Goal: Information Seeking & Learning: Learn about a topic

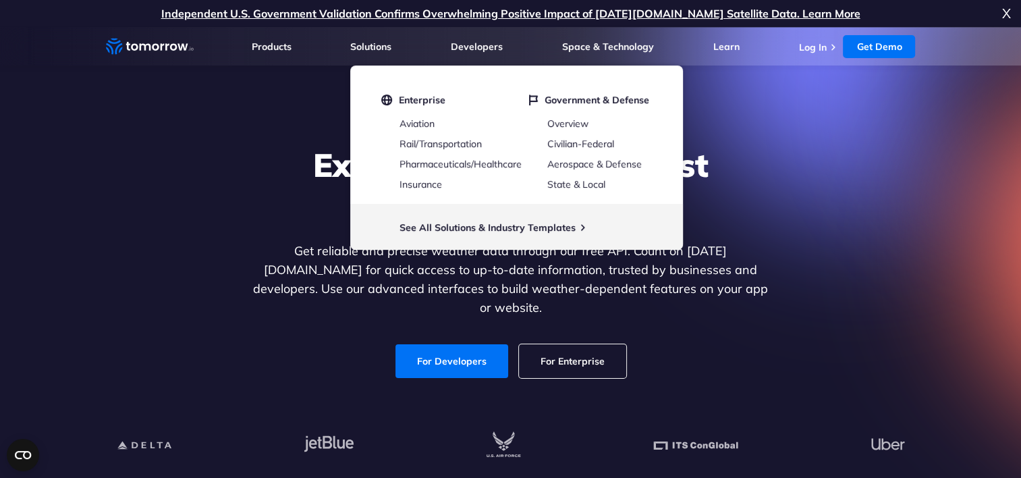
click at [1012, 16] on p "Independent U.S. Government Validation Confirms Overwhelming Positive Impact of…" at bounding box center [510, 13] width 1021 height 27
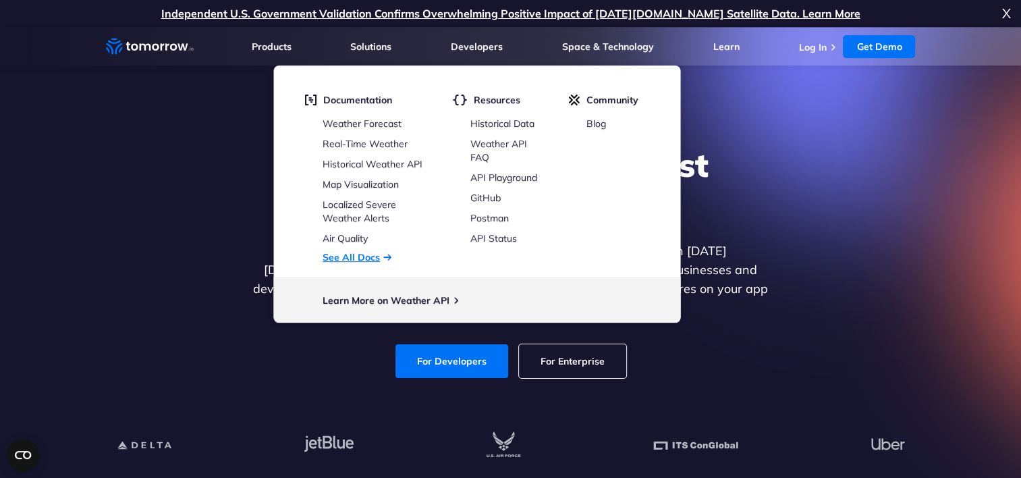
click at [358, 258] on link "See All Docs" at bounding box center [350, 257] width 57 height 12
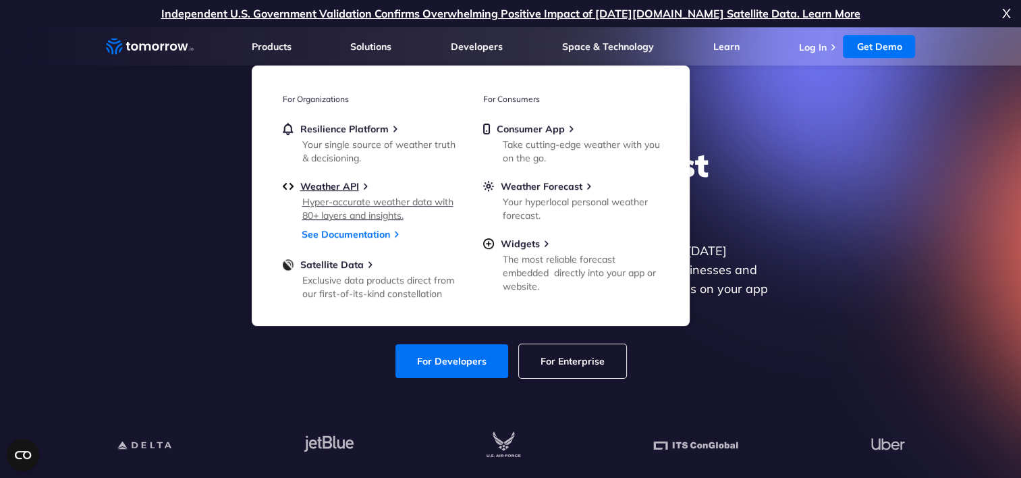
click at [326, 198] on div "Hyper-accurate weather data with 80+ layers and insights." at bounding box center [380, 208] width 157 height 27
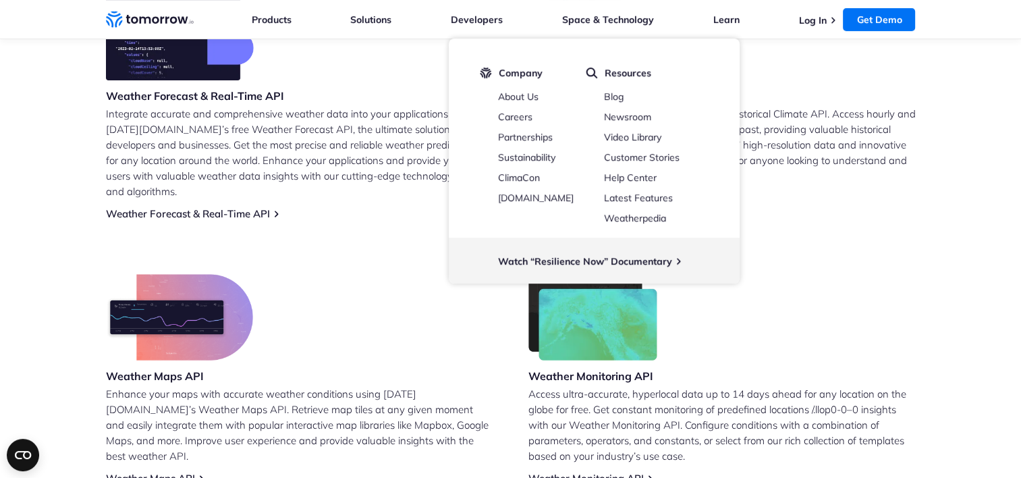
scroll to position [742, 0]
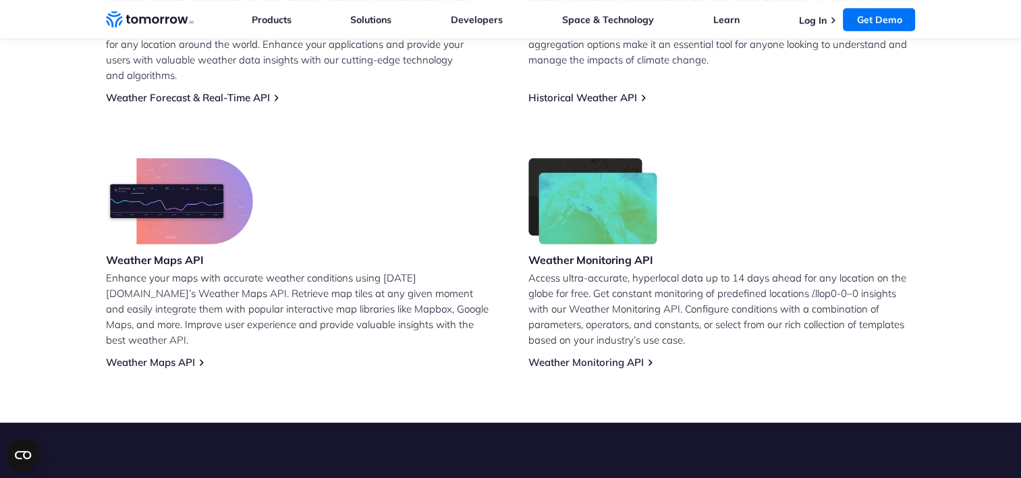
click at [693, 386] on section "Leverage Tomorrow.io’s Free Weather API Weather Forecast & Real-Time API Integr…" at bounding box center [510, 83] width 1021 height 678
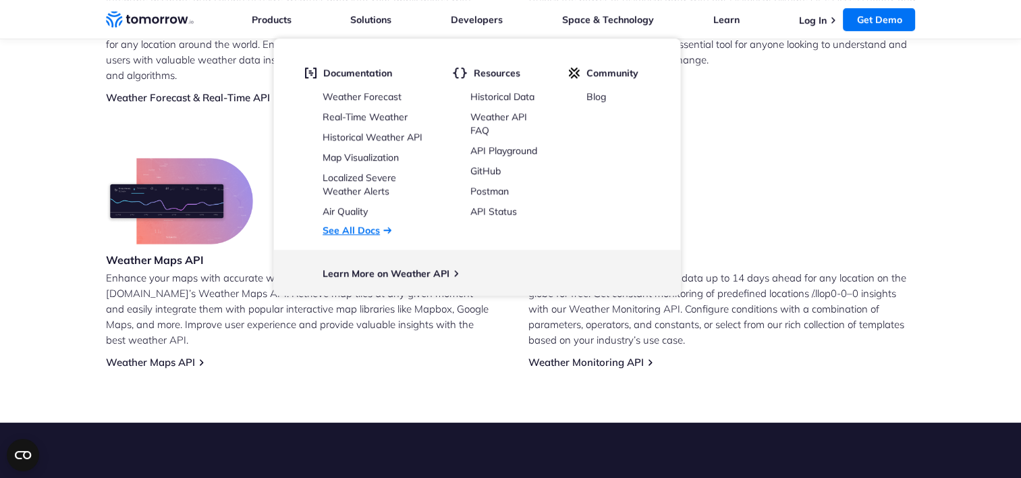
click at [362, 232] on link "See All Docs" at bounding box center [350, 230] width 57 height 12
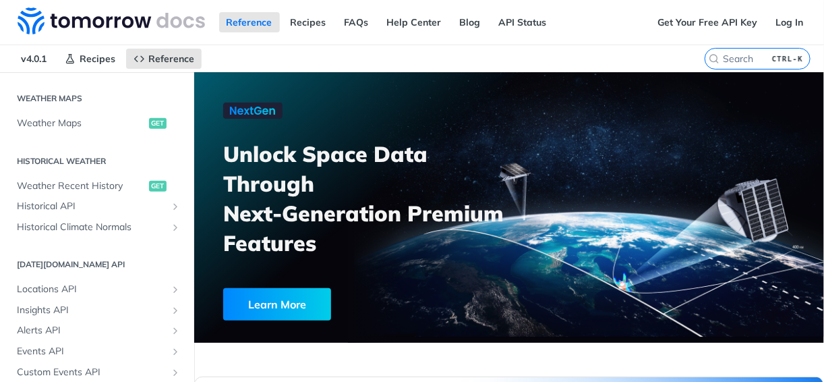
scroll to position [352, 0]
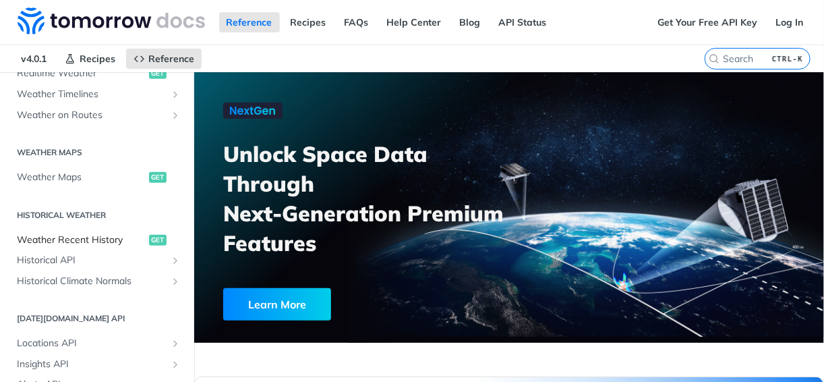
click at [98, 238] on span "Weather Recent History" at bounding box center [81, 239] width 129 height 13
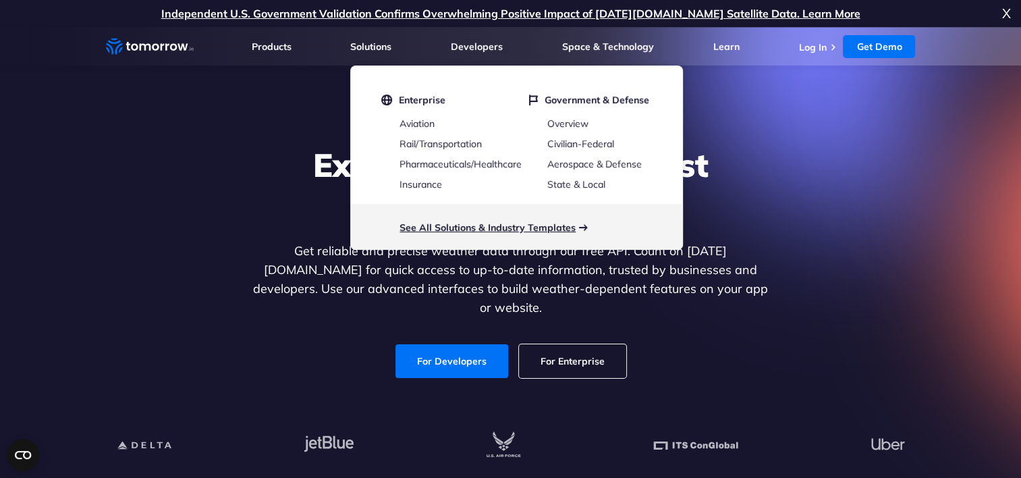
click at [480, 227] on link "See All Solutions & Industry Templates" at bounding box center [487, 227] width 176 height 12
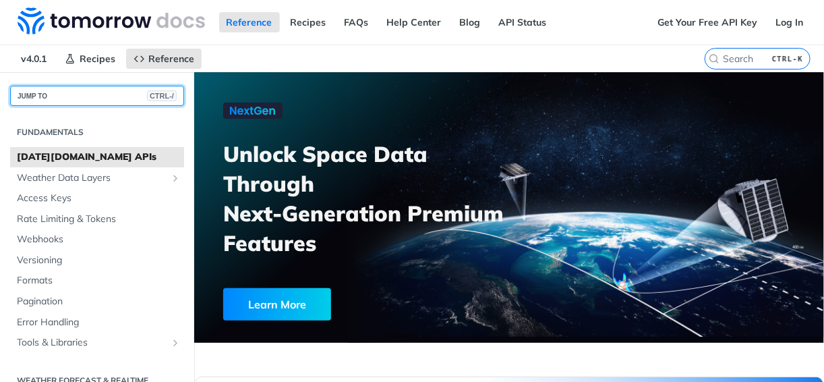
click at [98, 96] on button "JUMP TO CTRL-/" at bounding box center [97, 96] width 174 height 20
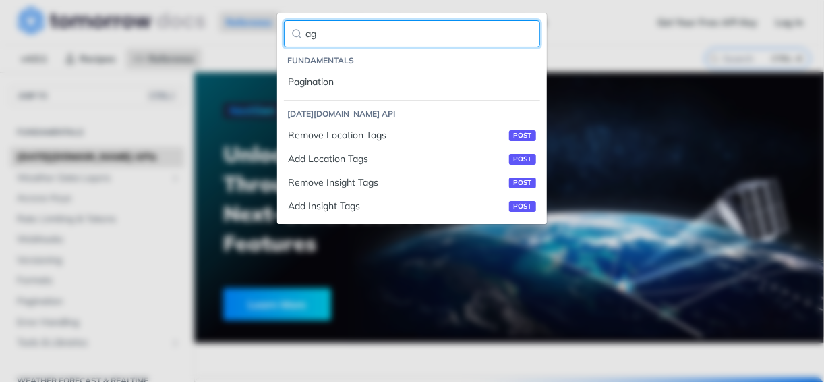
type input "a"
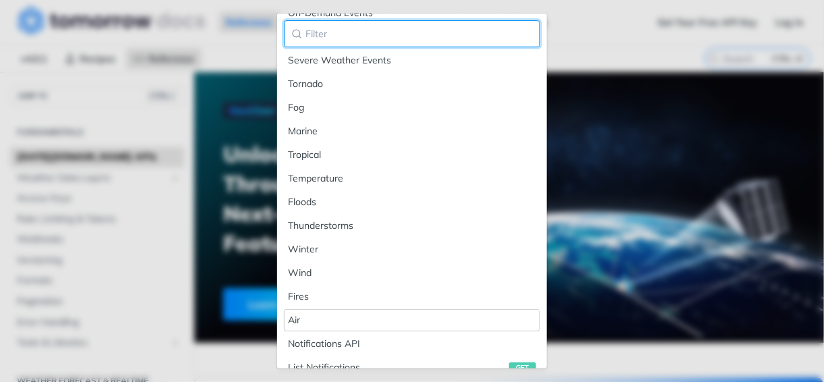
scroll to position [1935, 0]
